Goal: Task Accomplishment & Management: Complete application form

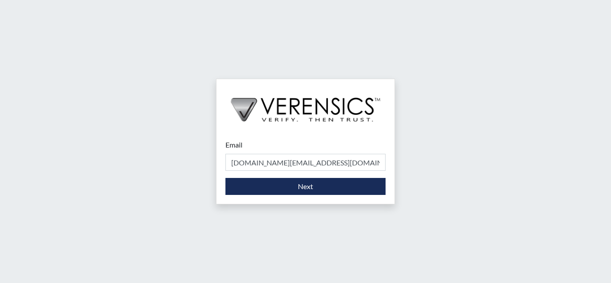
type input "[DOMAIN_NAME][EMAIL_ADDRESS][DOMAIN_NAME]"
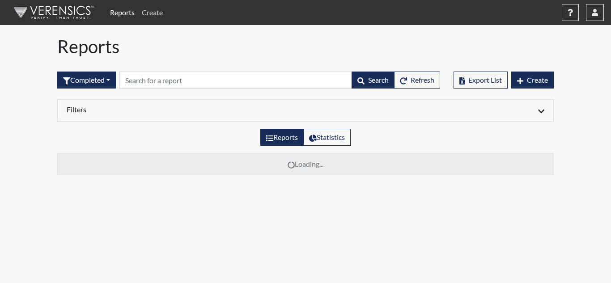
click at [152, 14] on link "Create" at bounding box center [152, 13] width 28 height 18
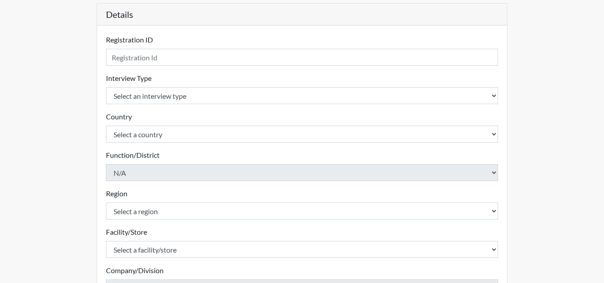
scroll to position [41, 0]
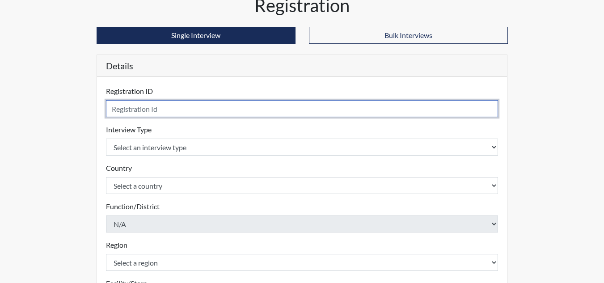
click at [145, 117] on input "text" at bounding box center [302, 108] width 393 height 17
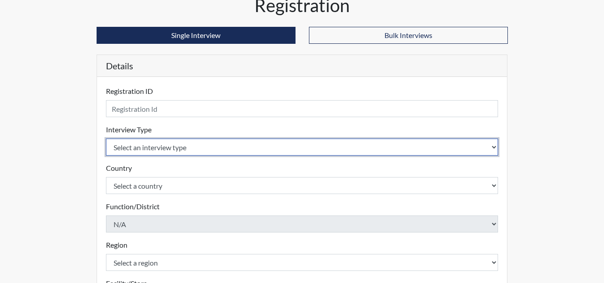
click at [166, 152] on select "Select an interview type Corrections Pre-Employment" at bounding box center [302, 147] width 393 height 17
select select "ff733e93-e1bf-11ea-9c9f-0eff0cf7eb8f"
click at [106, 139] on select "Select an interview type Corrections Pre-Employment" at bounding box center [302, 147] width 393 height 17
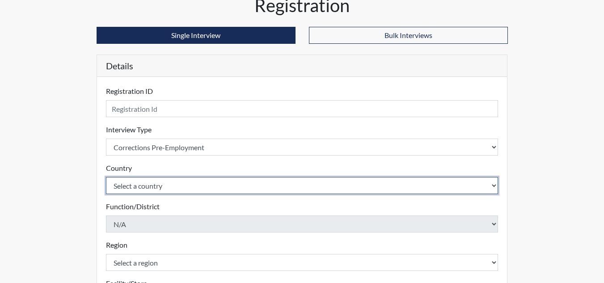
click at [159, 187] on select "Select a country [GEOGRAPHIC_DATA] [GEOGRAPHIC_DATA]" at bounding box center [302, 185] width 393 height 17
select select "united-states-of-[GEOGRAPHIC_DATA]"
click at [106, 177] on select "Select a country [GEOGRAPHIC_DATA] [GEOGRAPHIC_DATA]" at bounding box center [302, 185] width 393 height 17
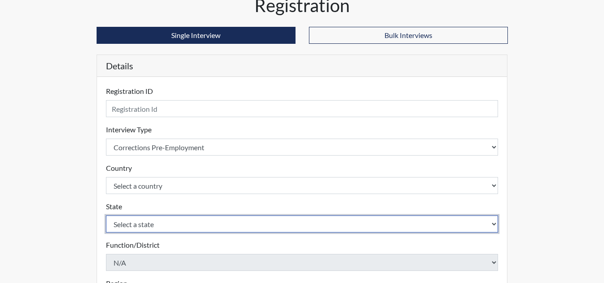
click at [149, 226] on select "Select a state [US_STATE] [US_STATE] [US_STATE] [US_STATE] [US_STATE] [US_STATE…" at bounding box center [302, 224] width 393 height 17
select select "GA"
click at [106, 216] on select "Select a state [US_STATE] [US_STATE] [US_STATE] [US_STATE] [US_STATE] [US_STATE…" at bounding box center [302, 224] width 393 height 17
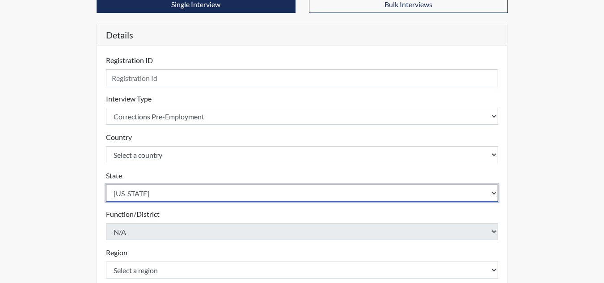
scroll to position [131, 0]
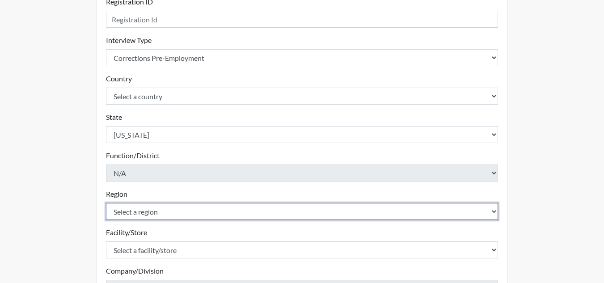
click at [166, 211] on select "Select a region [GEOGRAPHIC_DATA]" at bounding box center [302, 211] width 393 height 17
select select "51976826-f18e-4b67-8d3b-b0a0fa2f97ff"
click at [106, 203] on select "Select a region [GEOGRAPHIC_DATA]" at bounding box center [302, 211] width 393 height 17
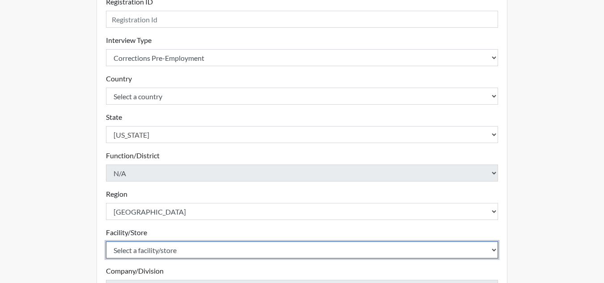
click at [164, 248] on select "Select a facility/store Macon SP" at bounding box center [302, 249] width 393 height 17
select select "6a4a1724-866d-454b-9e25-ee7249c0c1ec"
click at [106, 241] on select "Select a facility/store Macon SP" at bounding box center [302, 249] width 393 height 17
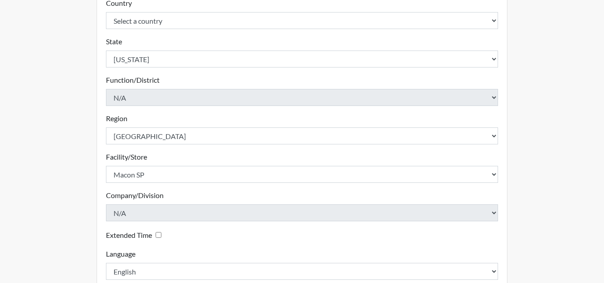
scroll to position [35, 0]
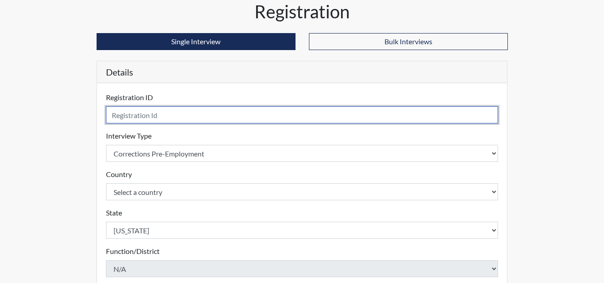
click at [153, 113] on input "text" at bounding box center [302, 114] width 393 height 17
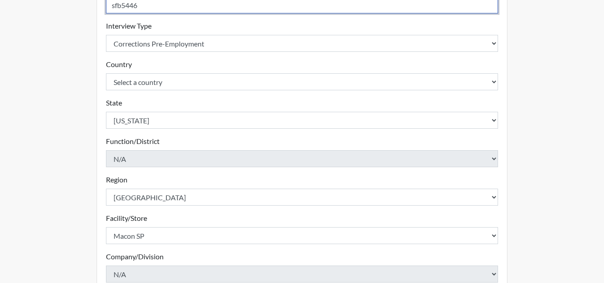
scroll to position [258, 0]
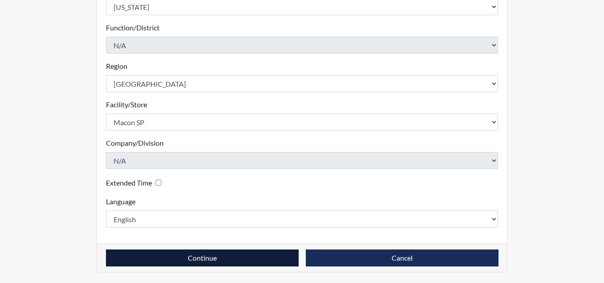
type input "sfb5446"
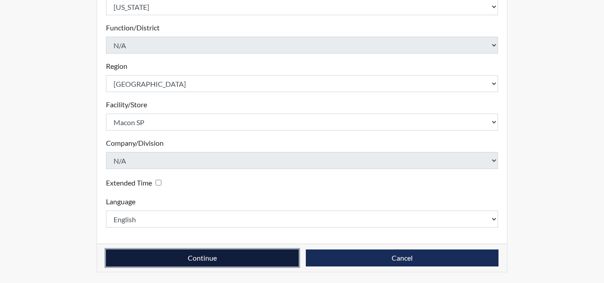
click at [269, 262] on button "Continue" at bounding box center [202, 257] width 193 height 17
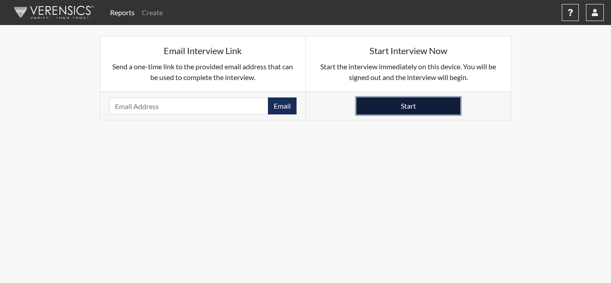
click at [412, 105] on button "Start" at bounding box center [408, 105] width 104 height 17
